Goal: Contribute content: Add original content to the website for others to see

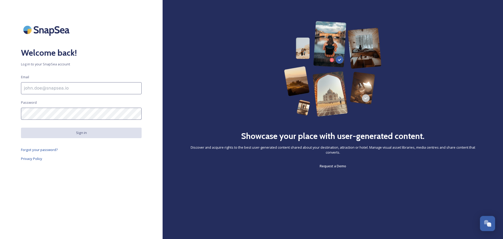
type input "[EMAIL_ADDRESS][DOMAIN_NAME]"
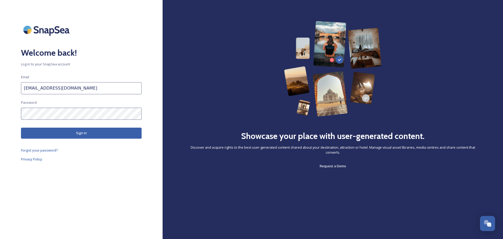
click at [73, 131] on button "Sign in" at bounding box center [81, 132] width 121 height 11
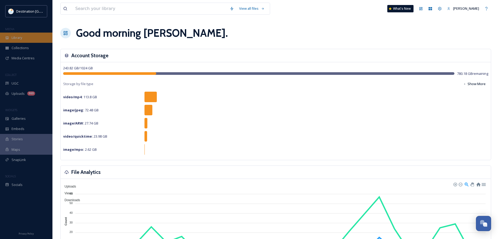
click at [19, 39] on span "Library" at bounding box center [17, 37] width 10 height 5
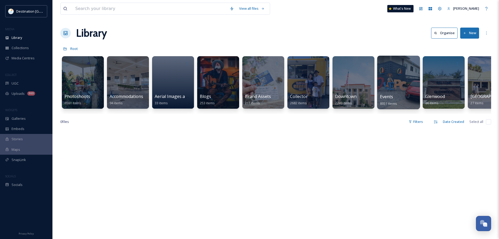
click at [402, 66] on div at bounding box center [399, 63] width 38 height 10
click at [407, 94] on div "Events 8931 items" at bounding box center [399, 99] width 38 height 13
click at [396, 85] on div at bounding box center [398, 83] width 43 height 54
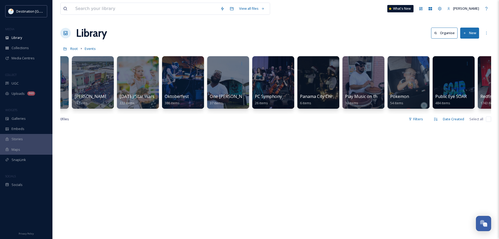
scroll to position [0, 885]
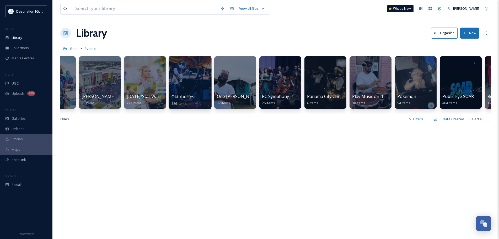
click at [191, 81] on div at bounding box center [190, 83] width 43 height 54
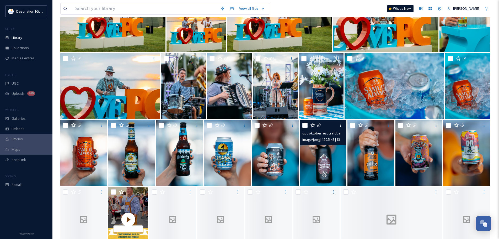
scroll to position [498, 0]
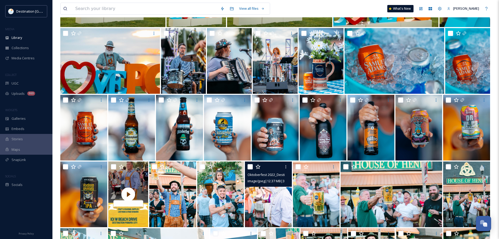
click at [268, 200] on img at bounding box center [268, 194] width 47 height 66
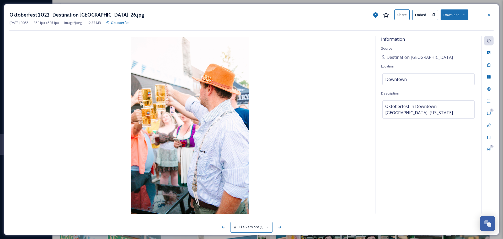
click at [450, 17] on button "Download" at bounding box center [455, 14] width 28 height 11
click at [432, 28] on span "Download Original (3501 x 5251)" at bounding box center [441, 26] width 50 height 5
click at [489, 15] on icon at bounding box center [489, 15] width 4 height 4
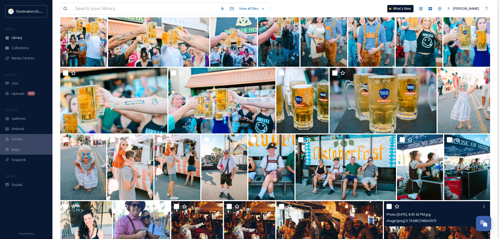
scroll to position [734, 0]
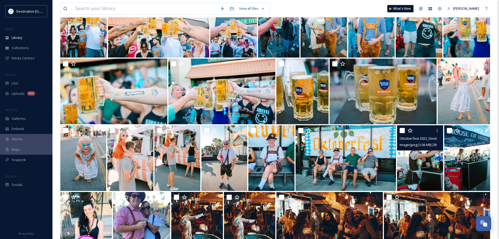
click at [424, 164] on img at bounding box center [420, 158] width 46 height 66
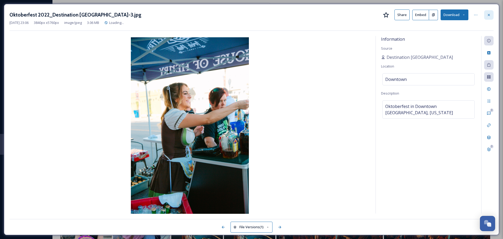
click at [487, 16] on icon at bounding box center [489, 15] width 4 height 4
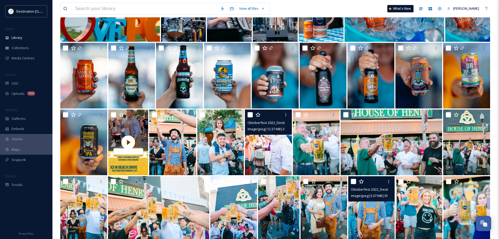
scroll to position [551, 0]
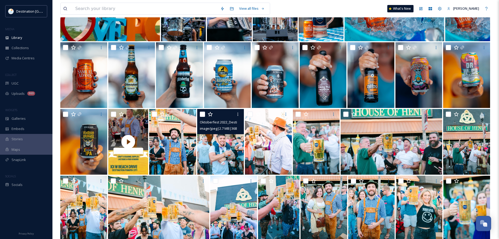
click at [229, 145] on img at bounding box center [220, 142] width 47 height 66
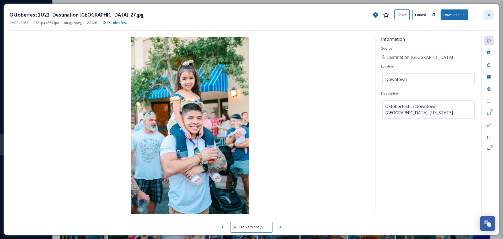
click at [492, 16] on div at bounding box center [488, 14] width 9 height 9
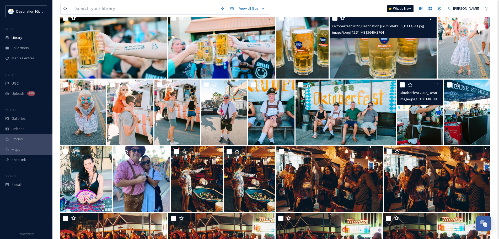
scroll to position [787, 0]
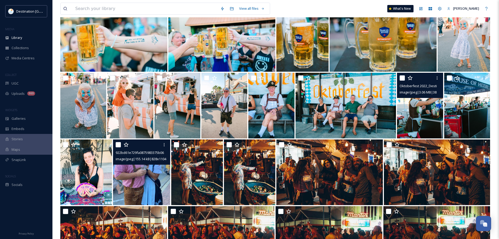
click at [154, 178] on img at bounding box center [141, 172] width 57 height 66
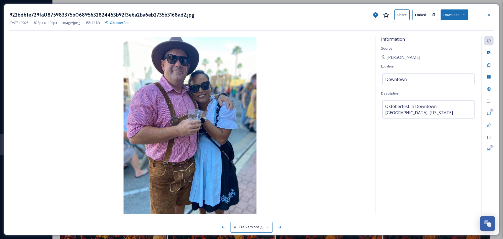
click at [451, 16] on button "Download" at bounding box center [455, 14] width 28 height 11
click at [439, 30] on div "Download Original (828 x 1104)" at bounding box center [441, 27] width 54 height 10
click at [490, 12] on div at bounding box center [488, 14] width 9 height 9
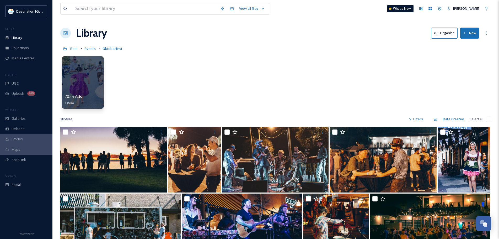
click at [472, 33] on button "New" at bounding box center [469, 33] width 19 height 11
click at [467, 45] on span "File Upload" at bounding box center [467, 45] width 17 height 5
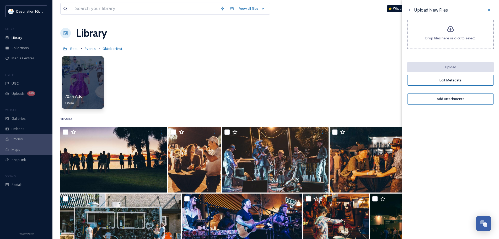
click at [465, 33] on div "Drop files here or click to select." at bounding box center [450, 34] width 87 height 29
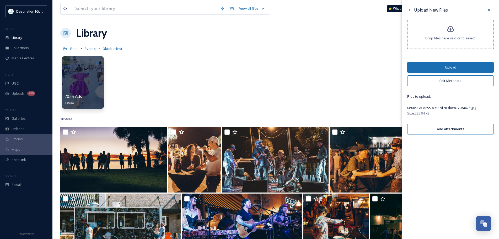
click at [456, 82] on button "Edit Metadata" at bounding box center [450, 80] width 87 height 11
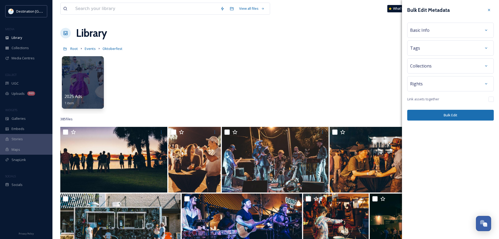
click at [429, 33] on span "Basic Info" at bounding box center [419, 30] width 19 height 6
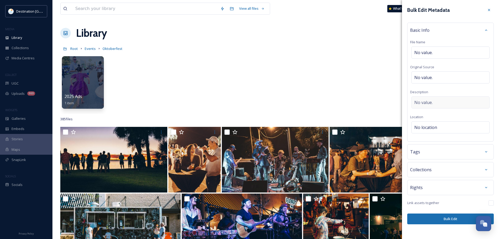
click at [434, 101] on div "No value." at bounding box center [451, 102] width 78 height 12
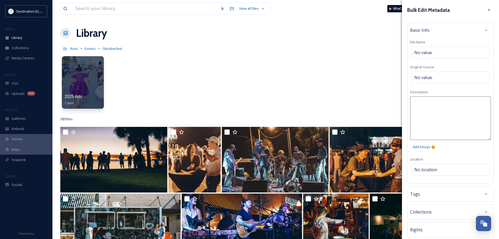
click at [436, 102] on textarea at bounding box center [450, 118] width 81 height 44
type textarea "Oktoberfest 2024"
click at [451, 167] on div "Bulk Edit Metadata Basic Info File Name No value. Original Source No value. Des…" at bounding box center [450, 135] width 97 height 271
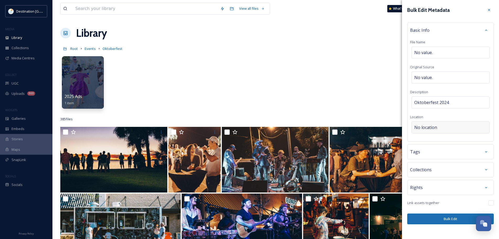
click at [441, 127] on div "No location" at bounding box center [451, 127] width 78 height 12
click at [441, 127] on input at bounding box center [451, 127] width 78 height 12
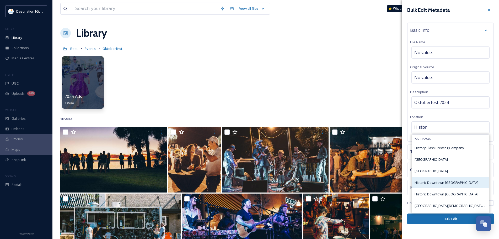
type input "Histor"
click at [454, 181] on span "Historic Downtown [GEOGRAPHIC_DATA]" at bounding box center [447, 182] width 64 height 5
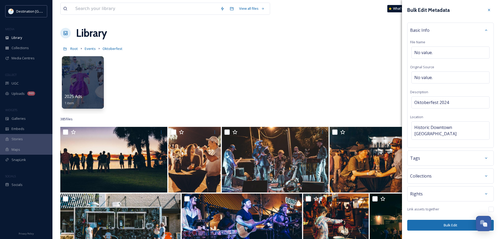
click at [448, 189] on div "Rights" at bounding box center [450, 193] width 81 height 9
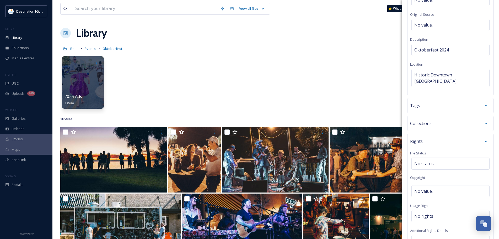
scroll to position [79, 0]
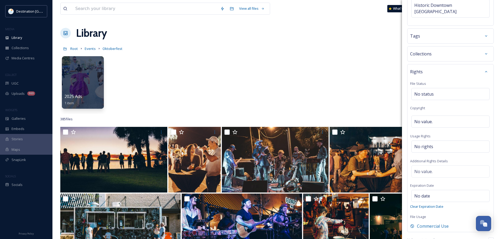
click at [428, 155] on div "Rights File Status No status Copyright No value. Usage Rights No rights Additio…" at bounding box center [450, 148] width 87 height 168
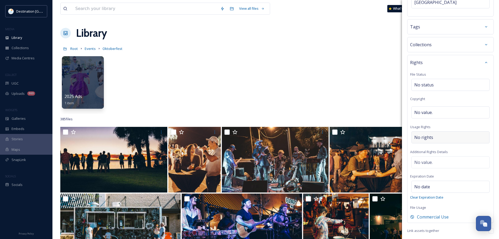
click at [428, 131] on div "No rights" at bounding box center [451, 137] width 78 height 12
click at [427, 133] on input at bounding box center [442, 139] width 58 height 12
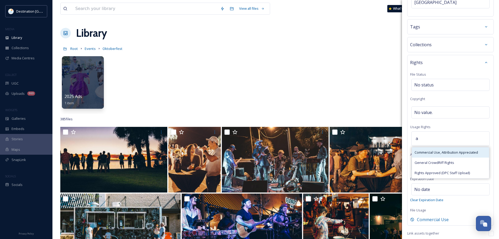
type input "a"
click at [431, 150] on span "Commercial Use, Attribution Appreciated" at bounding box center [446, 152] width 63 height 5
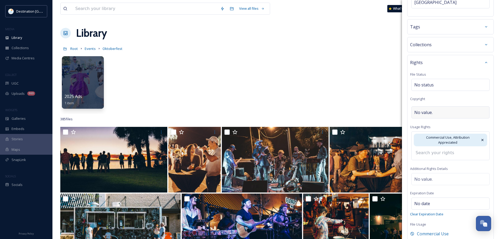
click at [435, 106] on div "No value." at bounding box center [451, 112] width 78 height 12
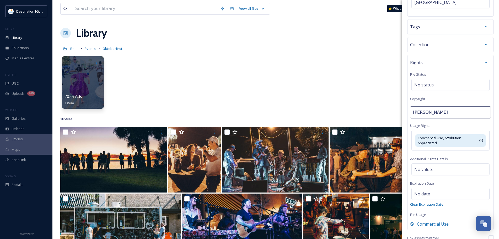
type input "[PERSON_NAME]"
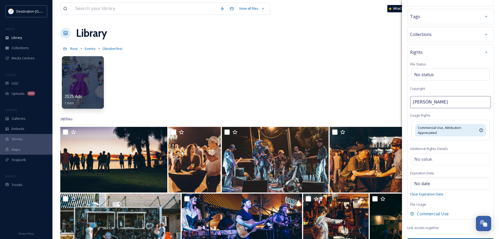
scroll to position [151, 0]
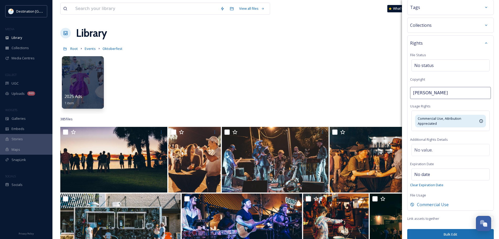
click at [451, 229] on button "Bulk Edit" at bounding box center [450, 234] width 87 height 11
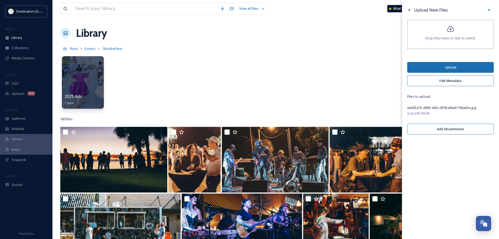
click at [444, 65] on button "Upload" at bounding box center [450, 67] width 87 height 11
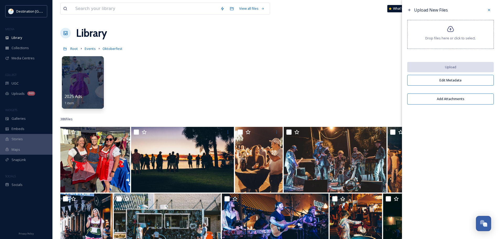
click at [465, 33] on div "Drop files here or click to select." at bounding box center [450, 34] width 87 height 29
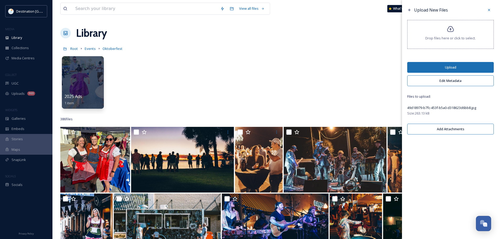
click at [435, 80] on button "Edit Metadata" at bounding box center [450, 80] width 87 height 11
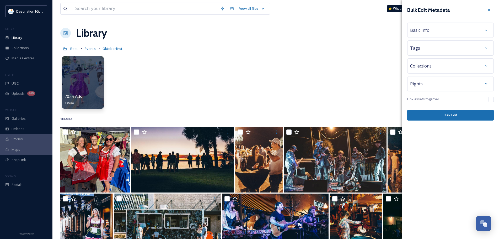
click at [423, 33] on div "Basic Info" at bounding box center [450, 29] width 81 height 9
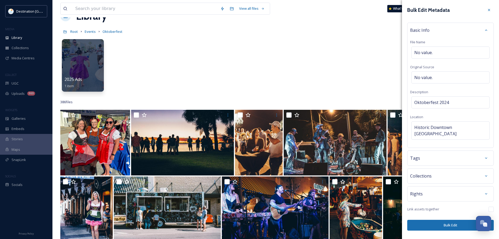
scroll to position [26, 0]
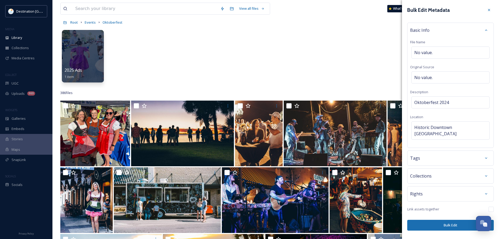
click at [445, 189] on div "Rights" at bounding box center [450, 193] width 81 height 9
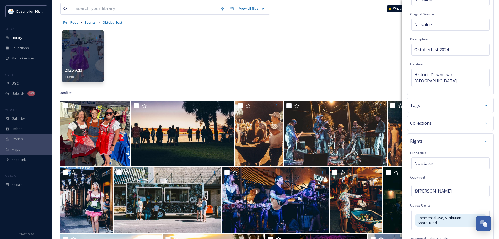
scroll to position [79, 0]
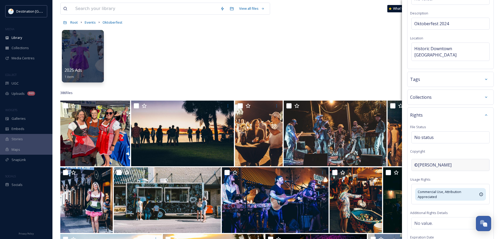
click at [456, 160] on div "©[PERSON_NAME]" at bounding box center [451, 165] width 78 height 12
drag, startPoint x: 456, startPoint y: 159, endPoint x: 385, endPoint y: 156, distance: 71.9
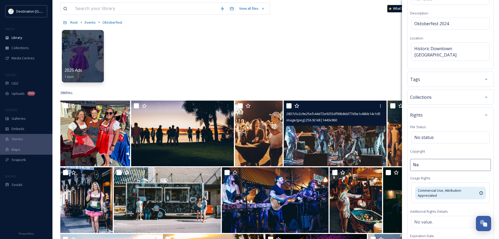
type input "N"
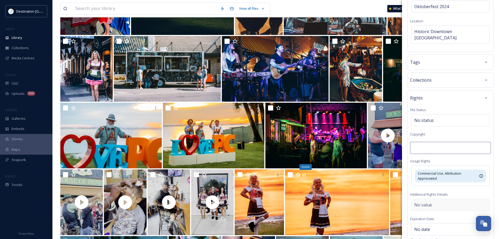
scroll to position [105, 0]
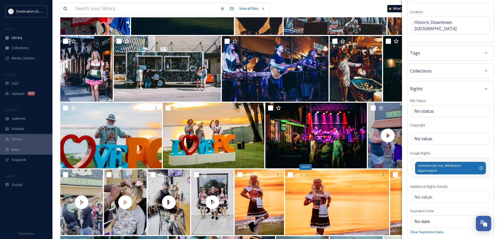
click at [471, 163] on span "Commercial Use, Attribution Appreciated" at bounding box center [448, 168] width 61 height 10
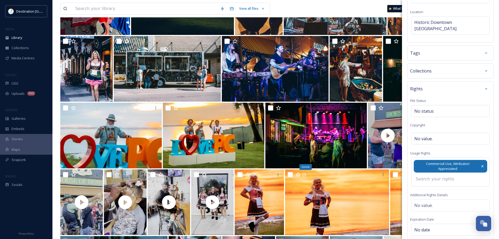
click at [482, 165] on icon at bounding box center [483, 166] width 2 height 2
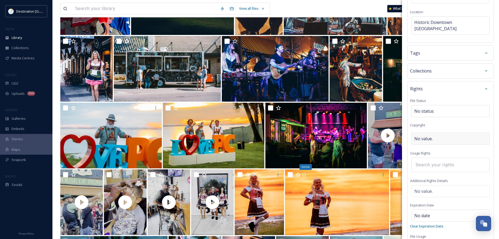
click at [433, 133] on div "No value." at bounding box center [451, 138] width 78 height 12
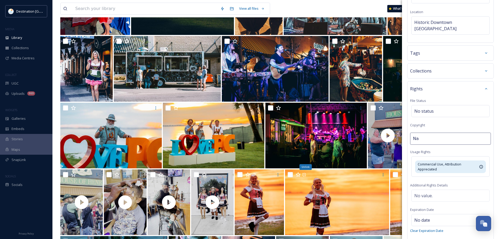
type input "N"
type input "t"
type input "N"
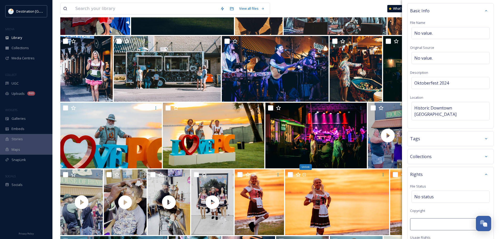
scroll to position [0, 0]
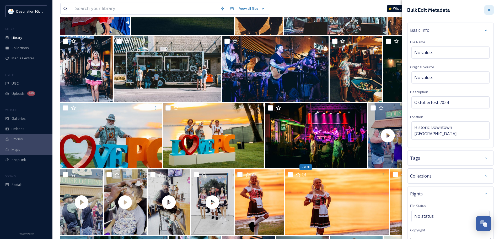
click at [487, 9] on icon at bounding box center [489, 10] width 4 height 4
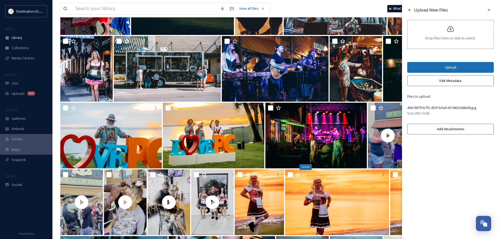
click at [486, 9] on div at bounding box center [488, 9] width 9 height 9
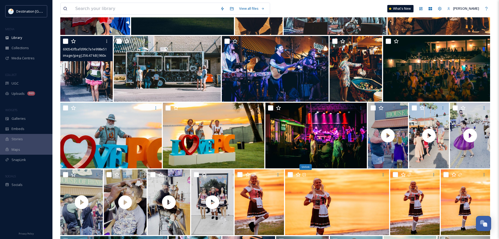
click at [104, 83] on img at bounding box center [86, 69] width 52 height 66
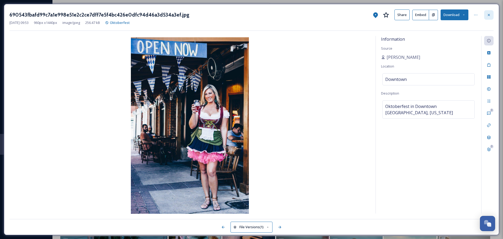
click at [492, 16] on div at bounding box center [488, 14] width 9 height 9
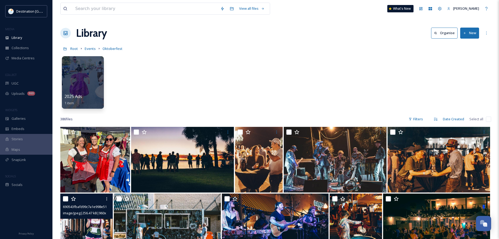
click at [466, 29] on button "New" at bounding box center [469, 33] width 19 height 11
click at [469, 44] on span "File Upload" at bounding box center [467, 45] width 17 height 5
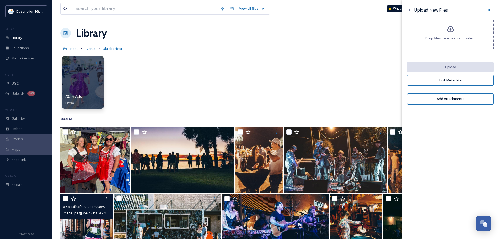
click at [468, 31] on div "Drop files here or click to select." at bounding box center [450, 34] width 87 height 29
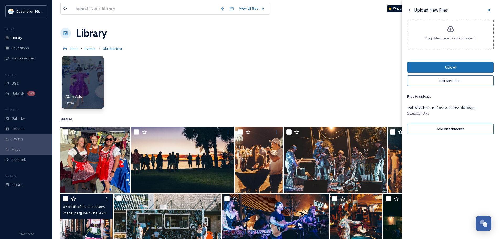
click at [460, 80] on button "Edit Metadata" at bounding box center [450, 80] width 87 height 11
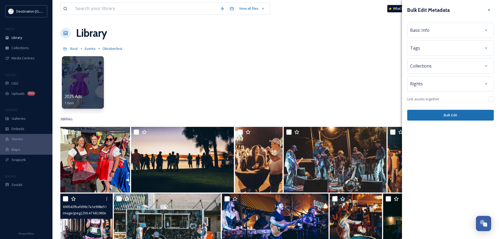
click at [450, 85] on div "Rights" at bounding box center [450, 83] width 81 height 9
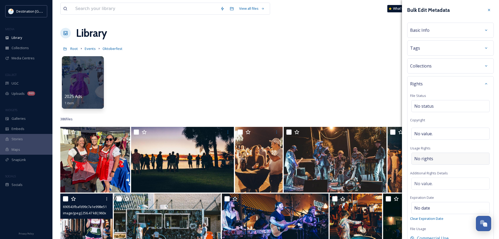
click at [437, 158] on div "No rights" at bounding box center [451, 158] width 78 height 12
click at [438, 139] on div "No value." at bounding box center [451, 133] width 78 height 12
type input "[PERSON_NAME]"
click at [453, 155] on div "No rights" at bounding box center [451, 157] width 78 height 12
click at [451, 162] on input at bounding box center [442, 160] width 58 height 12
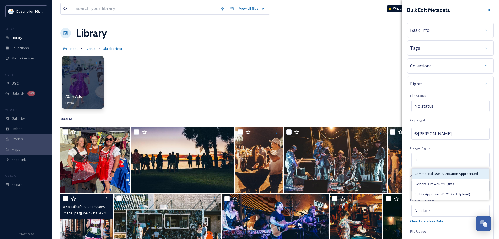
type input "c"
click at [453, 169] on div "Commercial Use, Attribution Appreciated" at bounding box center [450, 173] width 77 height 10
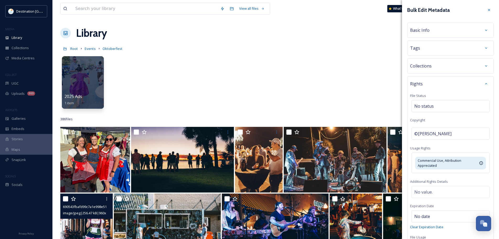
click at [491, 120] on div "Bulk Edit Metadata Basic Info Tags Collections Rights File Status No status Cop…" at bounding box center [450, 143] width 97 height 287
click at [484, 83] on div at bounding box center [486, 83] width 9 height 9
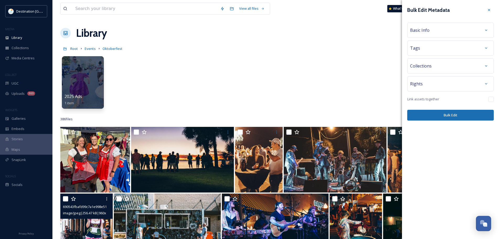
click at [478, 63] on div "Collections" at bounding box center [450, 65] width 81 height 9
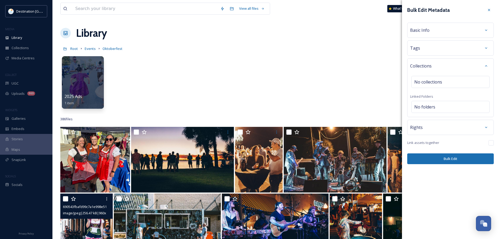
click at [474, 50] on div "Tags" at bounding box center [450, 47] width 81 height 9
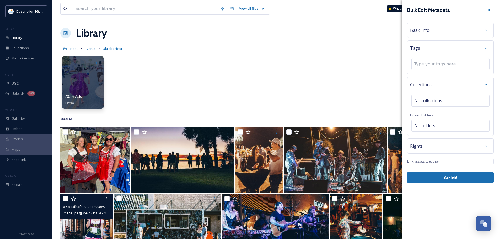
click at [465, 33] on div "Basic Info" at bounding box center [450, 29] width 81 height 9
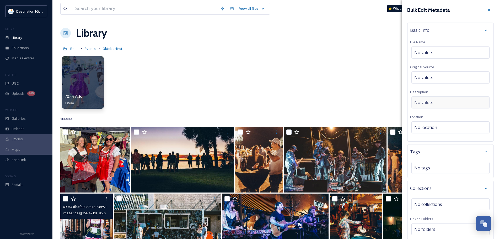
click at [431, 98] on div "No value." at bounding box center [451, 102] width 78 height 12
click at [433, 98] on textarea at bounding box center [450, 118] width 81 height 44
type textarea "Oktoberfest 2024"
click at [443, 170] on div "Bulk Edit Metadata Basic Info File Name No value. Original Source No value. Des…" at bounding box center [450, 145] width 97 height 291
click at [439, 126] on div "No location" at bounding box center [451, 127] width 78 height 12
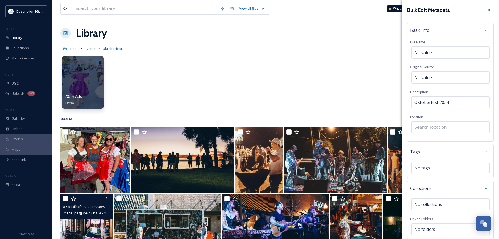
click at [439, 126] on input at bounding box center [451, 127] width 78 height 12
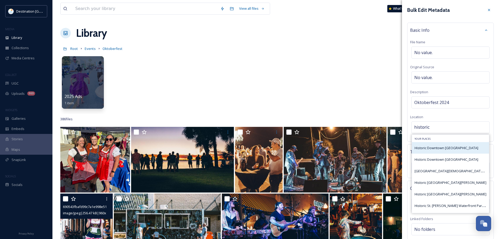
type input "historic"
click at [452, 148] on span "Historic Downtown [GEOGRAPHIC_DATA]" at bounding box center [447, 147] width 64 height 5
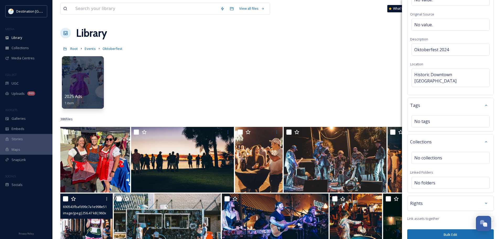
scroll to position [131, 0]
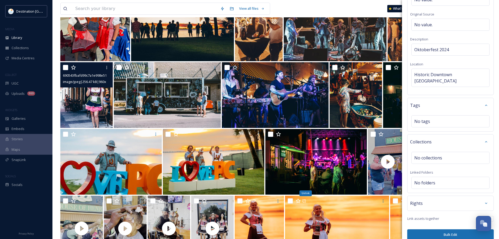
click at [432, 229] on button "Bulk Edit" at bounding box center [450, 234] width 87 height 11
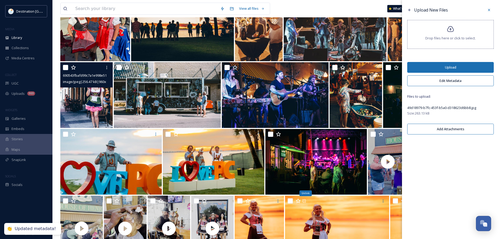
click at [462, 67] on button "Upload" at bounding box center [450, 67] width 87 height 11
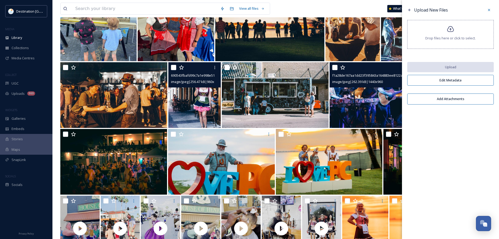
scroll to position [0, 0]
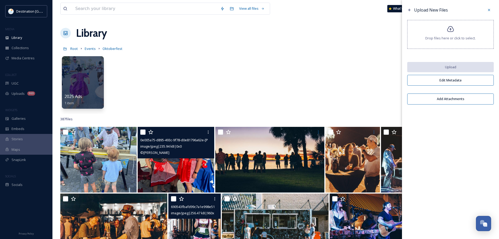
click at [188, 178] on img at bounding box center [176, 160] width 76 height 66
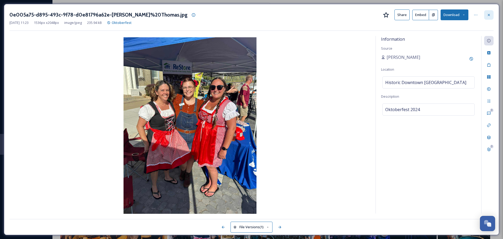
click at [491, 17] on div at bounding box center [488, 14] width 9 height 9
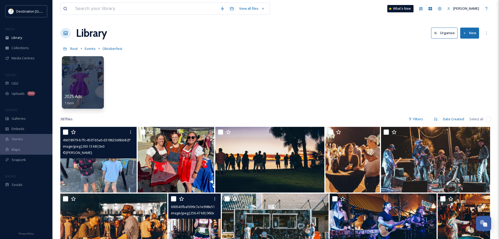
click at [103, 171] on img at bounding box center [98, 160] width 76 height 66
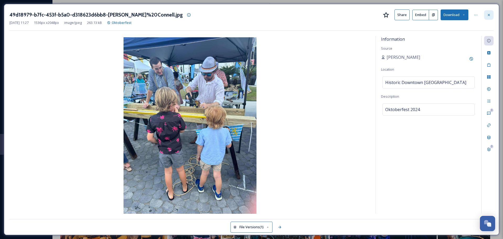
click at [488, 17] on div at bounding box center [488, 14] width 9 height 9
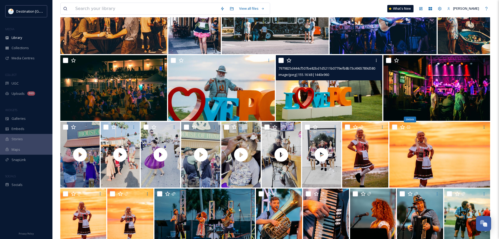
scroll to position [236, 0]
